Goal: Complete application form: Complete application form

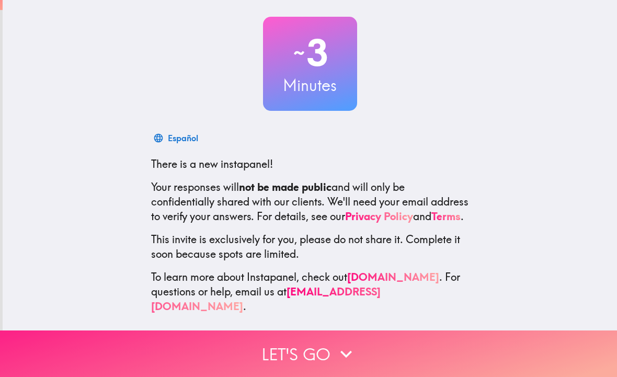
click at [132, 348] on button "Let's go" at bounding box center [308, 353] width 617 height 47
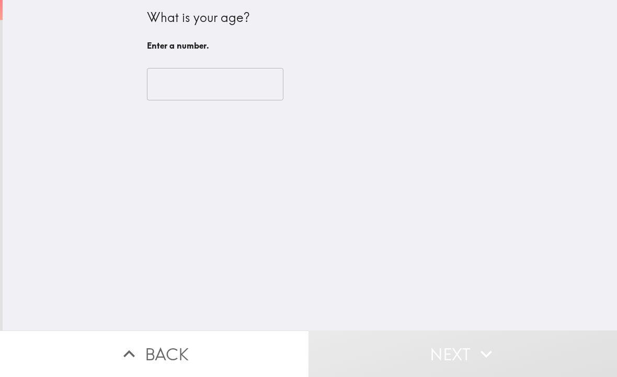
click at [171, 84] on input "number" at bounding box center [215, 84] width 136 height 32
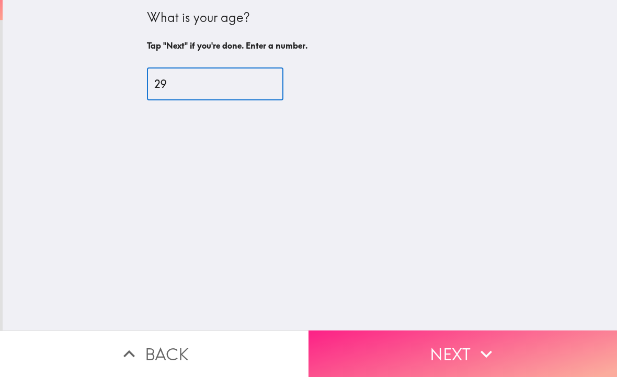
type input "29"
click at [506, 352] on button "Next" at bounding box center [462, 353] width 308 height 47
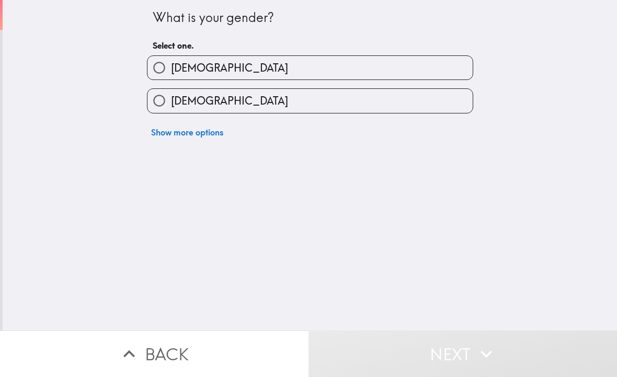
click at [154, 98] on input "[DEMOGRAPHIC_DATA]" at bounding box center [159, 101] width 24 height 24
radio input "true"
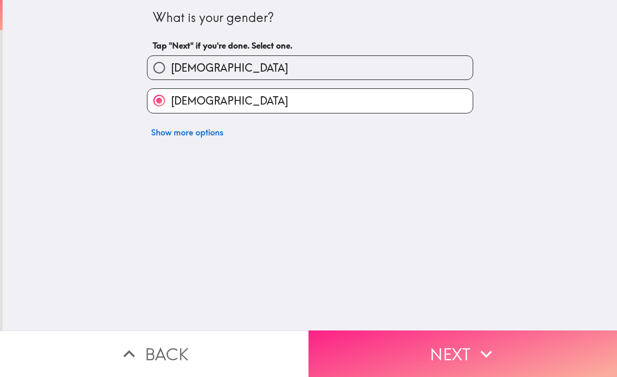
click at [397, 367] on button "Next" at bounding box center [462, 353] width 308 height 47
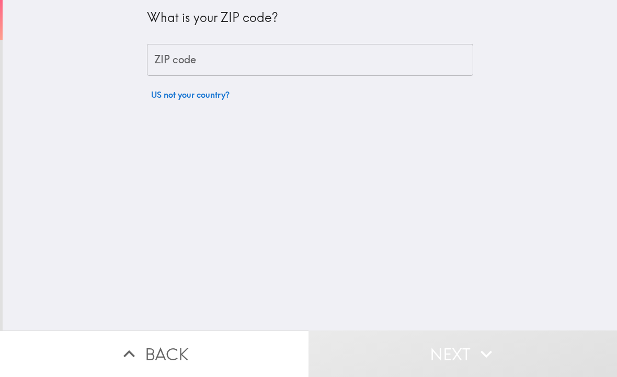
click at [193, 53] on div "ZIP code ZIP code" at bounding box center [310, 60] width 326 height 32
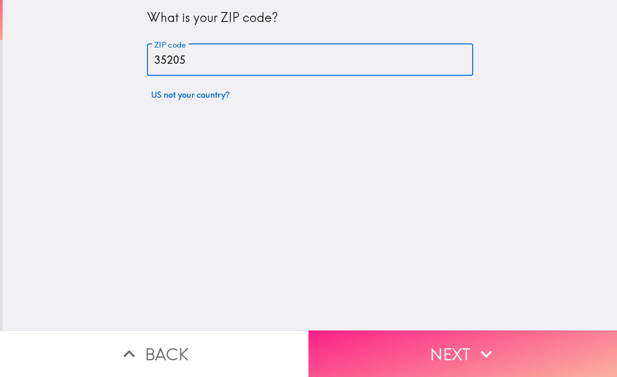
type input "35205"
click at [537, 358] on button "Next" at bounding box center [462, 353] width 308 height 47
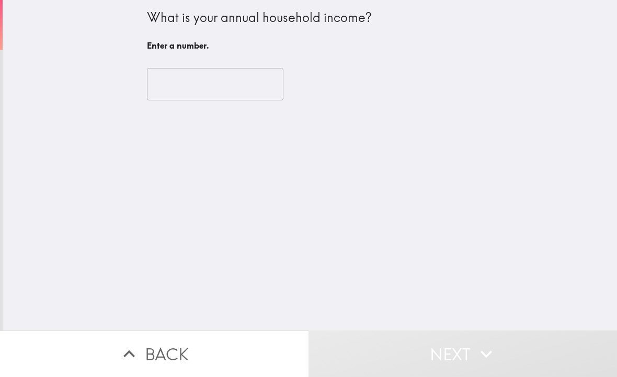
click at [188, 70] on input "number" at bounding box center [215, 84] width 136 height 32
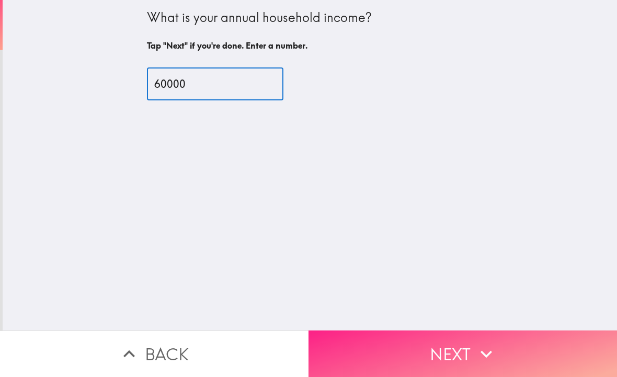
type input "60000"
click at [444, 357] on button "Next" at bounding box center [462, 353] width 308 height 47
